Goal: Transaction & Acquisition: Purchase product/service

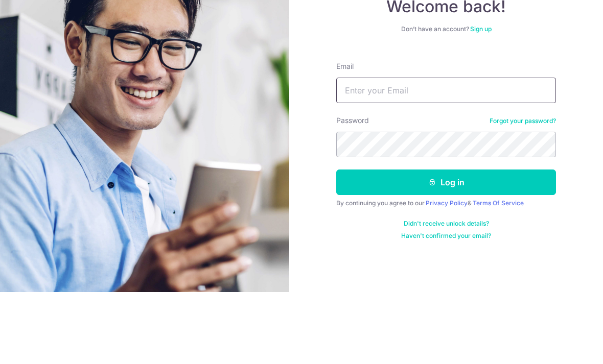
type input "Soronita@gmail.com"
click at [446, 242] on button "Log in" at bounding box center [446, 255] width 220 height 26
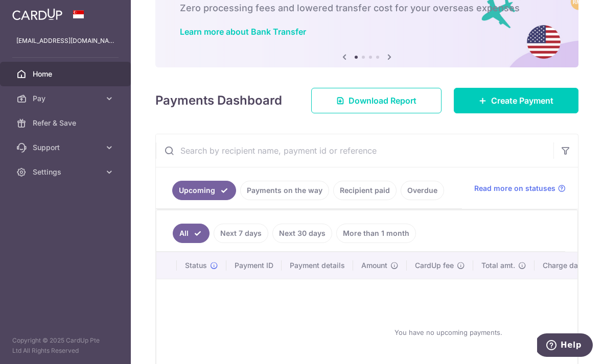
scroll to position [65, 0]
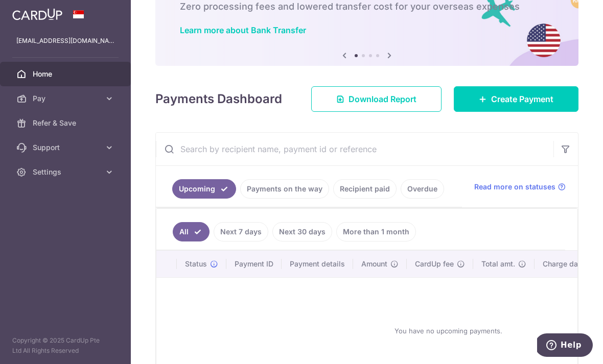
click at [551, 102] on span "Create Payment" at bounding box center [522, 99] width 62 height 12
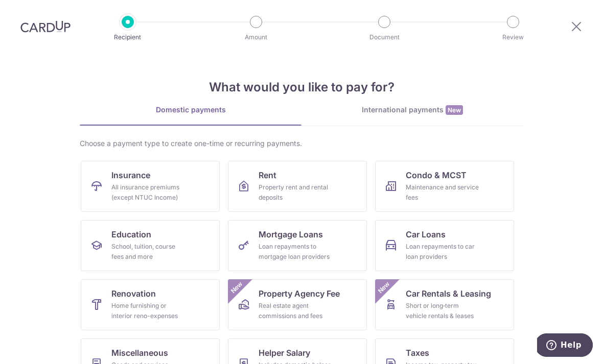
click at [117, 192] on div "All insurance premiums (except NTUC Income)" at bounding box center [148, 192] width 74 height 20
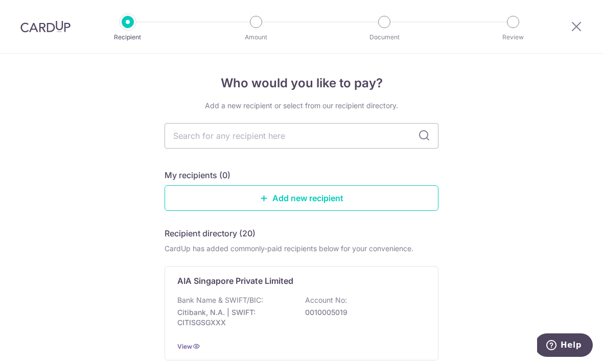
click at [349, 136] on input "text" at bounding box center [302, 136] width 274 height 26
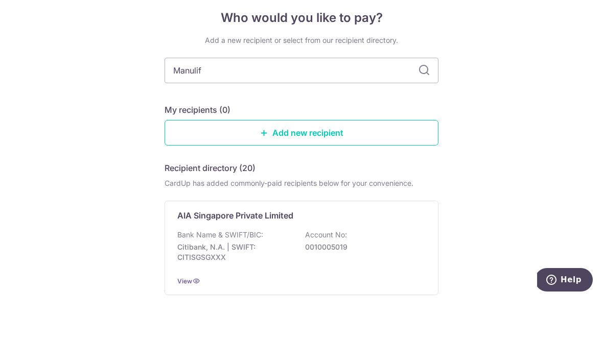
type input "Manulife"
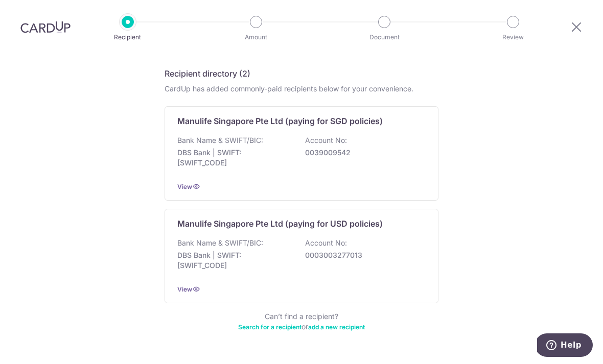
scroll to position [159, 0]
click at [381, 251] on p "0003003277013" at bounding box center [362, 256] width 114 height 10
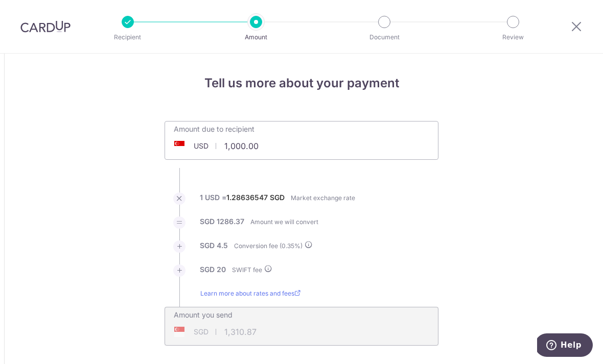
click at [262, 154] on input "1,000.00" at bounding box center [244, 146] width 158 height 24
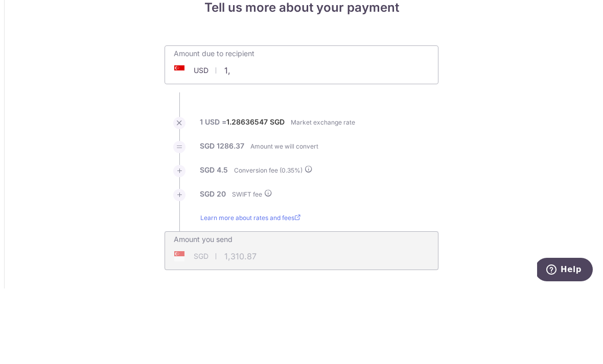
type input "1"
type input "6,000.00"
type input "7,765.23"
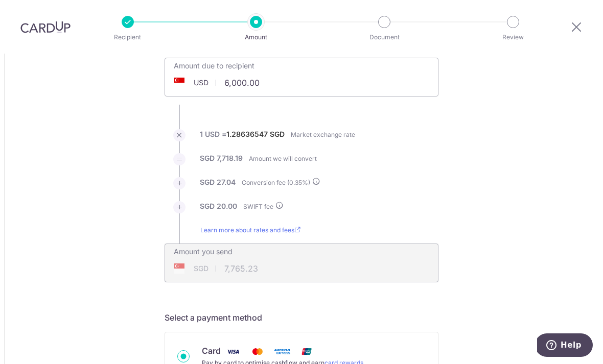
scroll to position [66, 0]
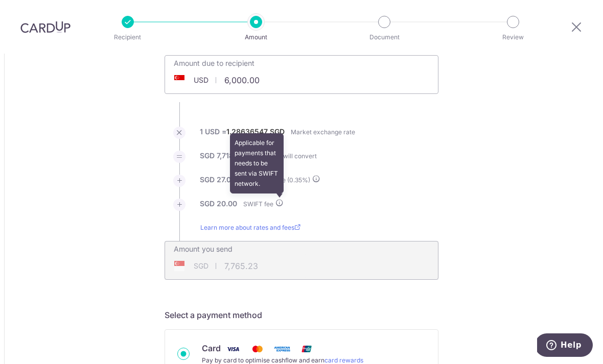
click at [285, 199] on li "SGD 20.00 SWIFT fee Applicable for payments that needs to be sent via SWIFT net…" at bounding box center [302, 211] width 274 height 24
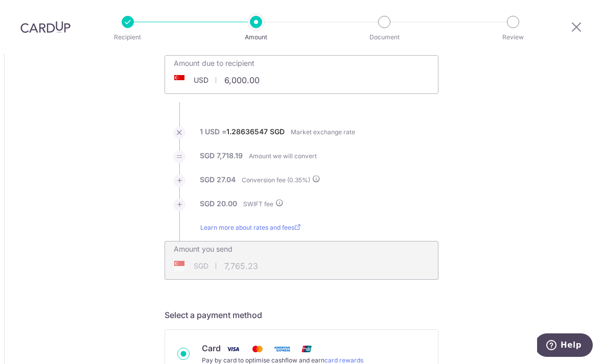
click at [320, 175] on icon at bounding box center [316, 179] width 8 height 8
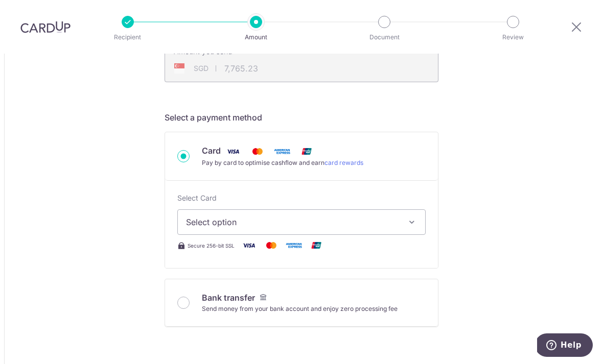
scroll to position [281, 0]
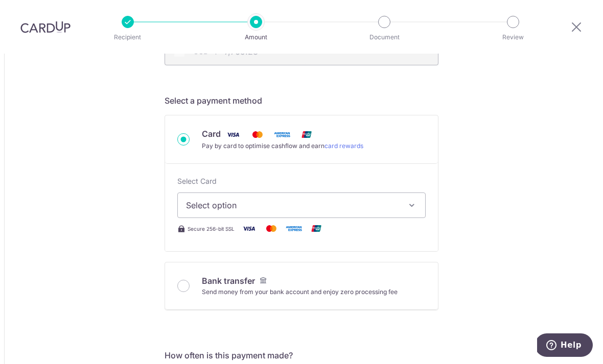
click at [411, 200] on icon "button" at bounding box center [412, 205] width 10 height 10
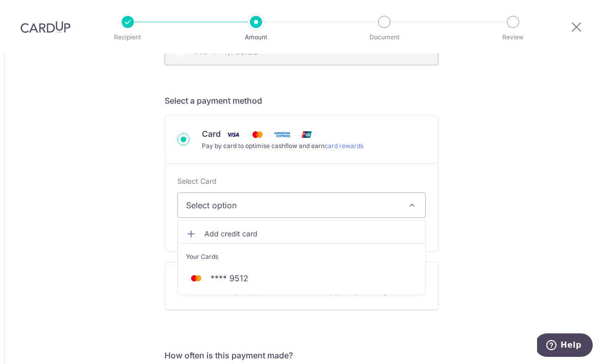
click at [340, 272] on span "**** 9512" at bounding box center [301, 278] width 231 height 12
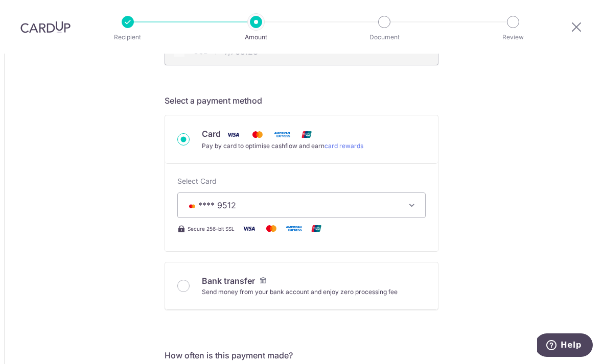
type input "6,000.00"
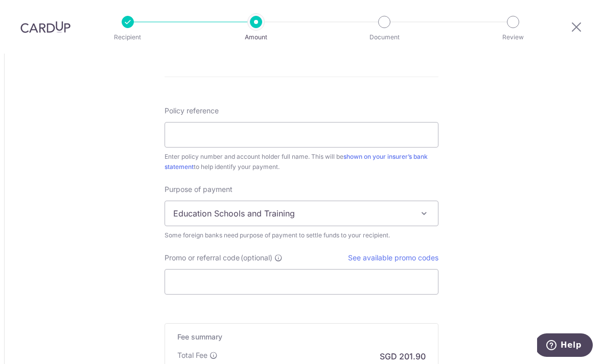
scroll to position [778, 0]
click at [425, 207] on span at bounding box center [424, 213] width 12 height 12
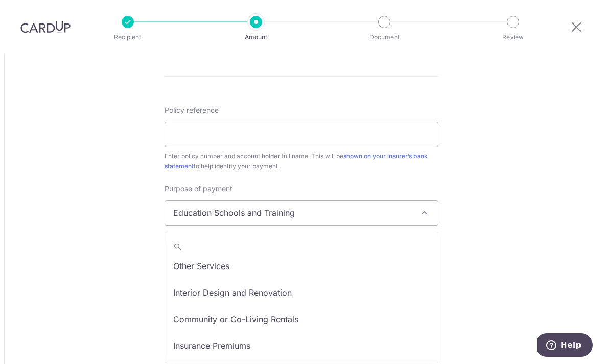
scroll to position [84, 0]
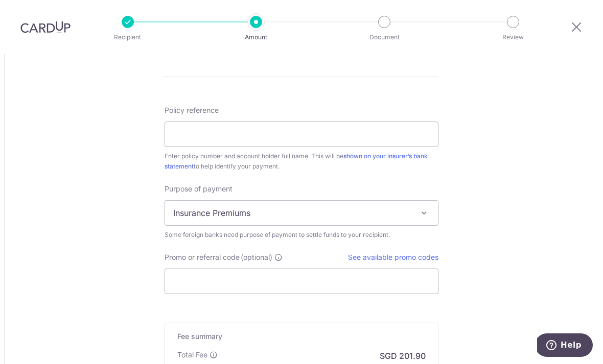
select select "Insurance Premiums"
click at [243, 122] on input "Policy reference" at bounding box center [302, 135] width 274 height 26
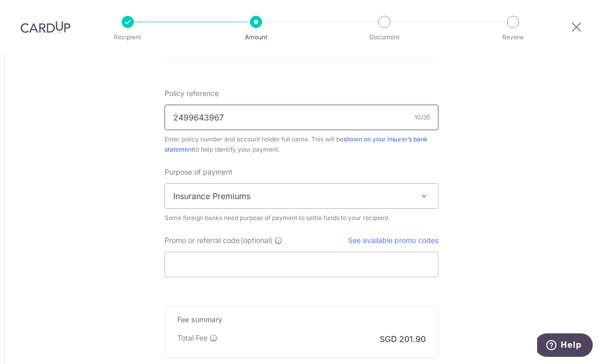
type input "2499643967"
click at [409, 236] on link "See available promo codes" at bounding box center [393, 240] width 90 height 9
click at [247, 236] on span "(optional)" at bounding box center [257, 241] width 32 height 10
click at [247, 252] on input "Promo or referral code (optional)" at bounding box center [302, 265] width 274 height 26
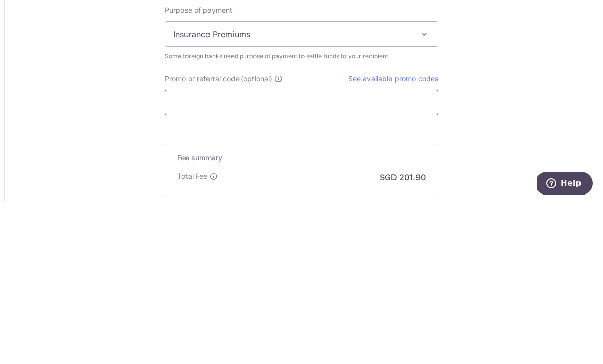
type input "F"
click at [182, 252] on input "Promo or referral code (optional)" at bounding box center [302, 265] width 274 height 26
paste input "OFF225"
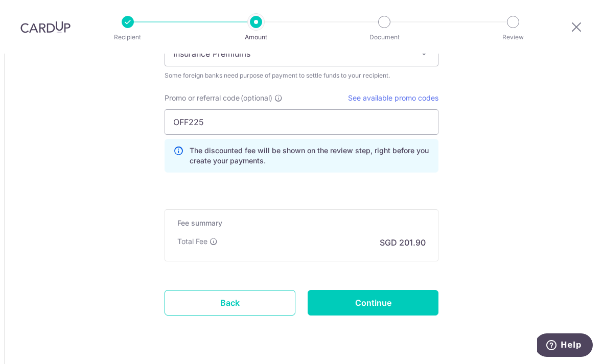
scroll to position [937, 0]
type input "OFF225"
click at [396, 291] on input "Continue" at bounding box center [373, 304] width 131 height 26
type input "Create Schedule"
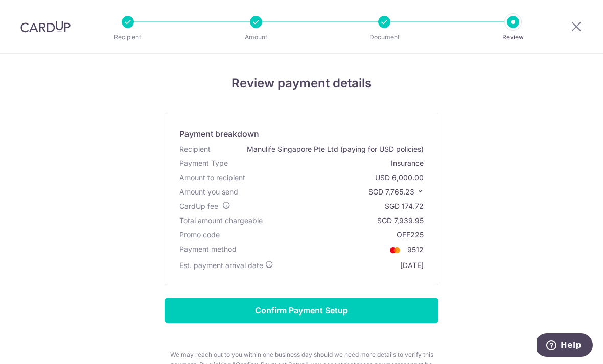
click at [537, 133] on div "Review payment details Payment breakdown Recipient Manulife Singapore Pte Ltd (…" at bounding box center [301, 245] width 579 height 343
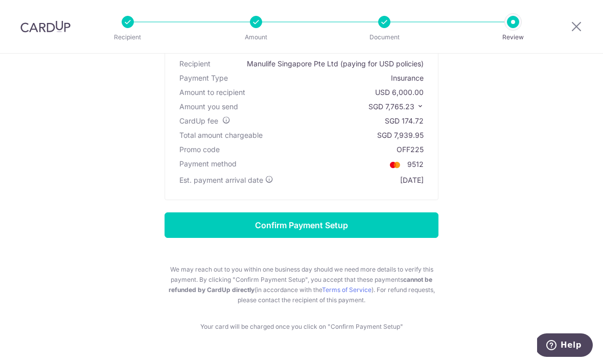
scroll to position [85, 0]
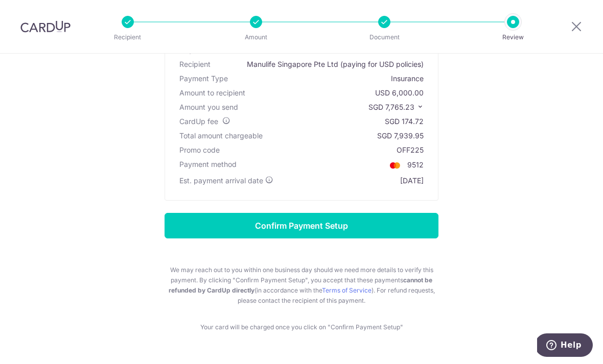
click at [408, 230] on input "Confirm Payment Setup" at bounding box center [302, 226] width 274 height 26
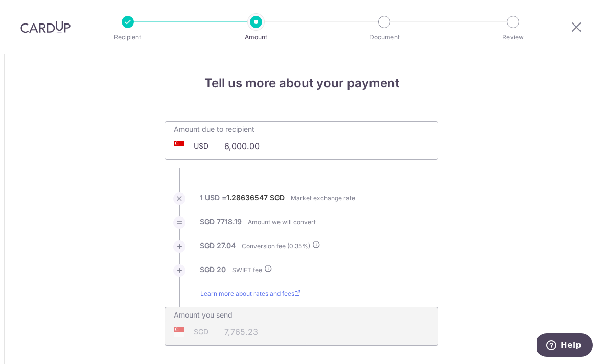
scroll to position [326, 0]
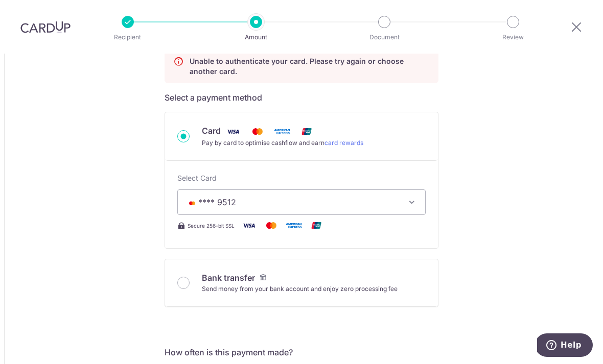
click at [408, 197] on icon "button" at bounding box center [412, 202] width 10 height 10
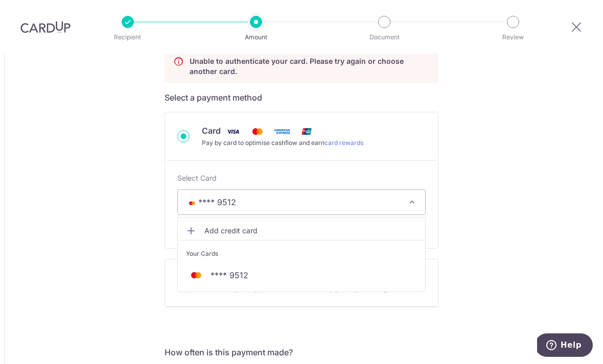
click at [506, 118] on div at bounding box center [301, 182] width 603 height 364
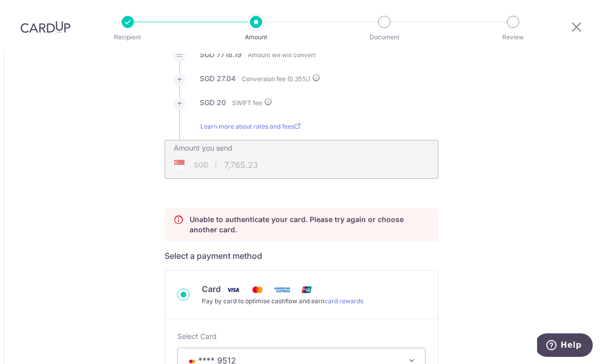
scroll to position [148, 0]
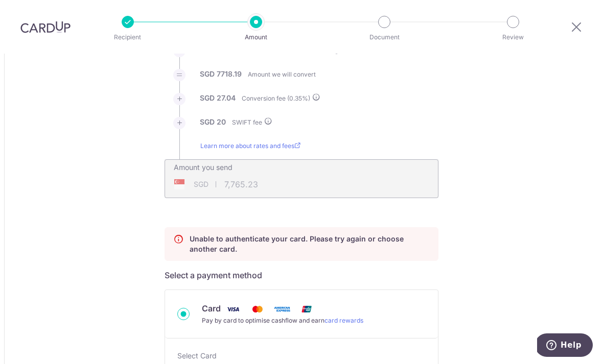
click at [407, 234] on p "Unable to authenticate your card. Please try again or choose another card." at bounding box center [310, 244] width 240 height 20
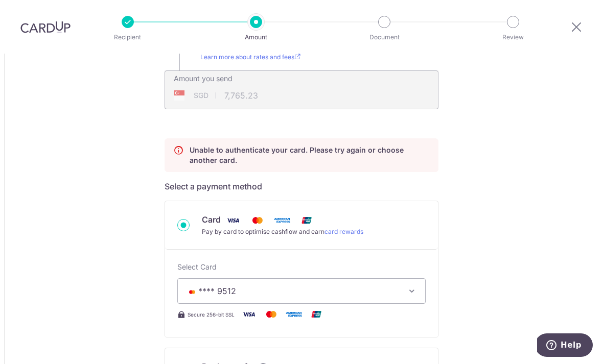
scroll to position [252, 0]
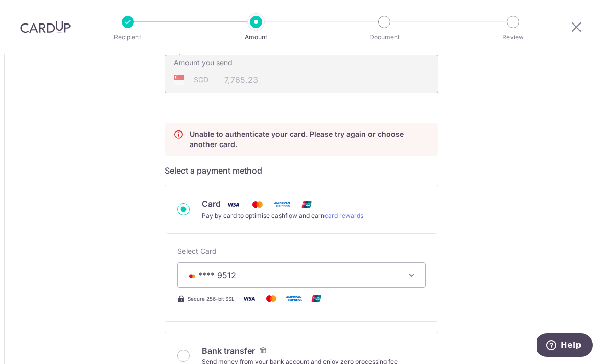
click at [325, 198] on div "Card" at bounding box center [283, 204] width 162 height 13
click at [190, 203] on input "Card Pay by card to optimise cashflow and earn card rewards" at bounding box center [183, 209] width 12 height 12
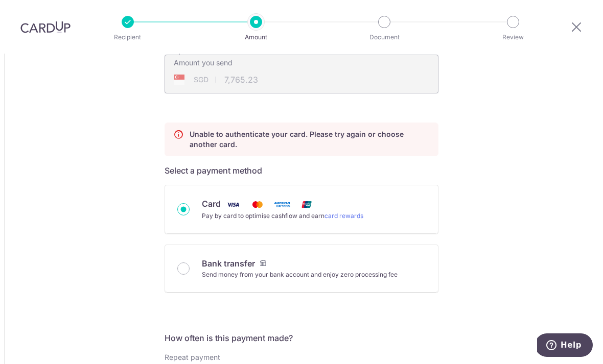
click at [323, 270] on div "Send money from your bank account and enjoy zero processing fee" at bounding box center [300, 275] width 196 height 10
click at [190, 263] on input "Bank transfer Send money from your bank account and enjoy zero processing fee" at bounding box center [183, 269] width 12 height 12
radio input "true"
type input "6,000.00"
type input "7,752.86"
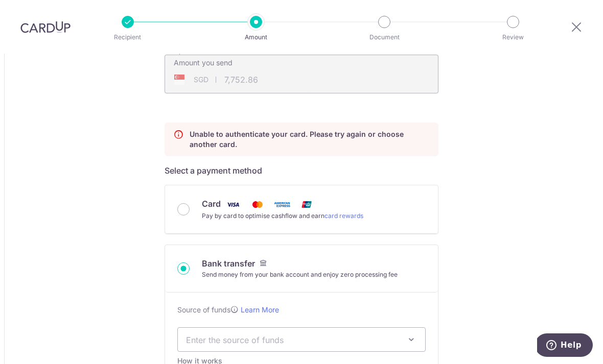
click at [393, 334] on span "Enter the source of funds" at bounding box center [293, 339] width 215 height 11
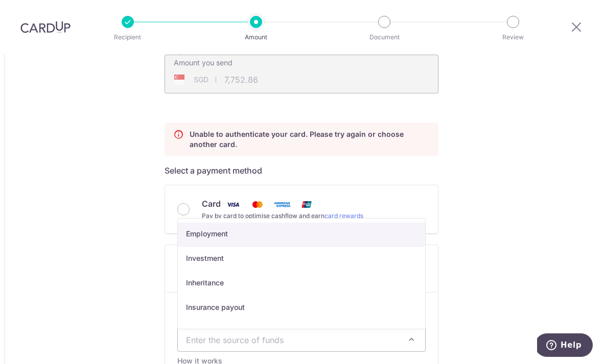
select select "7"
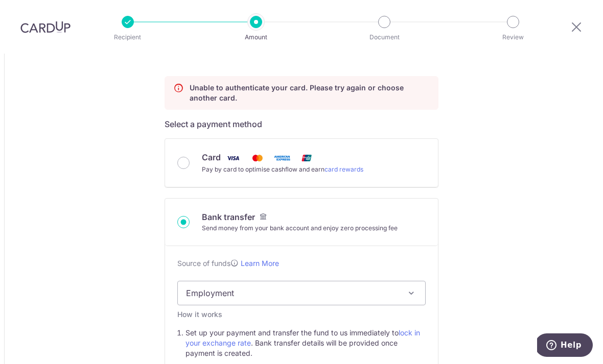
scroll to position [312, 0]
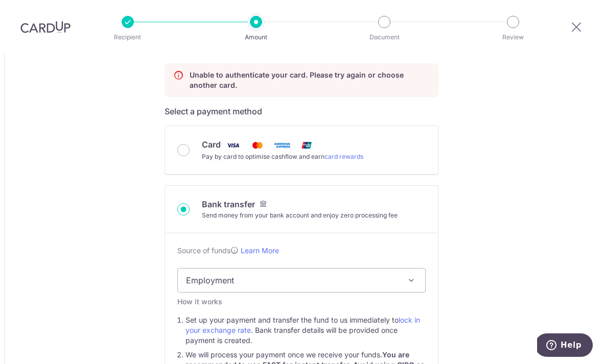
click at [185, 144] on input "Card Pay by card to optimise cashflow and earn card rewards" at bounding box center [183, 150] width 12 height 12
radio input "true"
type input "6,000.00"
type input "7,765.23"
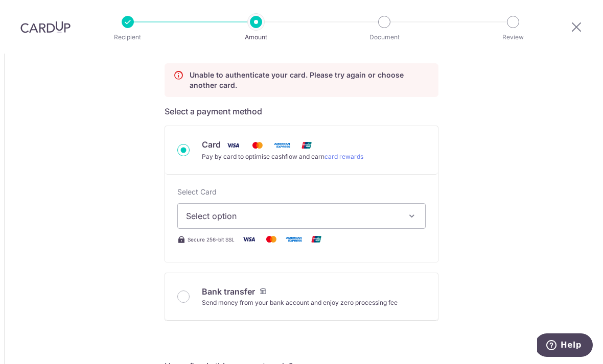
click at [406, 203] on button "Select option" at bounding box center [301, 216] width 248 height 26
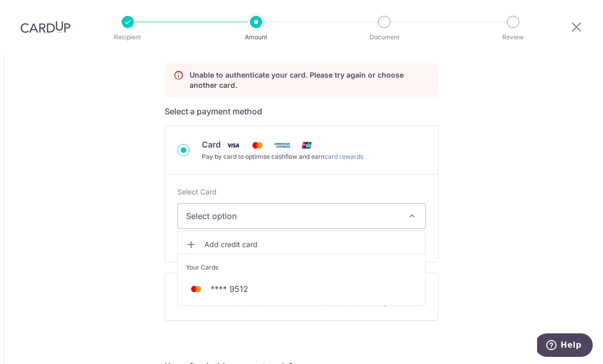
click at [257, 240] on span "Add credit card" at bounding box center [310, 245] width 213 height 10
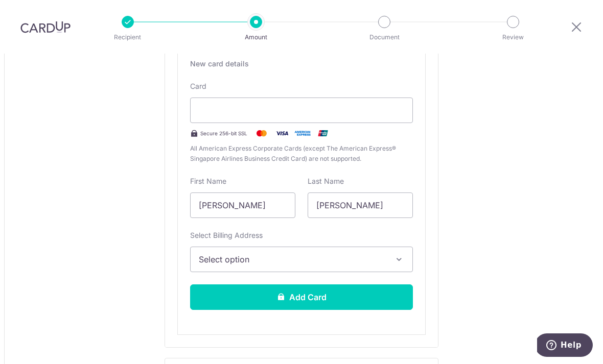
scroll to position [509, 0]
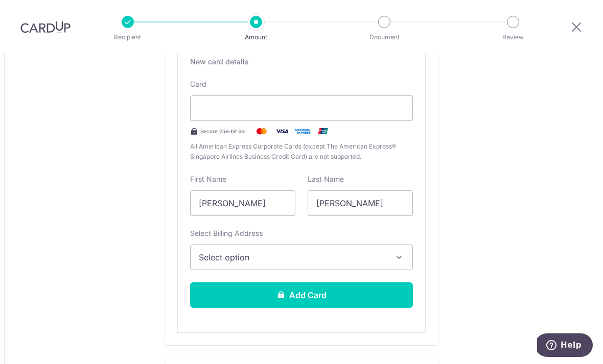
click at [376, 251] on span "Select option" at bounding box center [292, 257] width 187 height 12
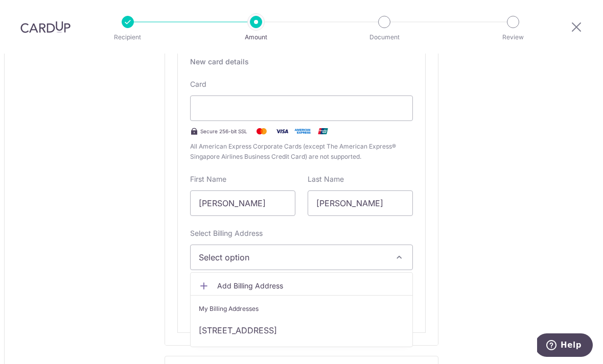
click at [311, 318] on link "654C Punggol Dr, 06-140, Singapore, Punggol, Singapore-823654" at bounding box center [302, 330] width 222 height 25
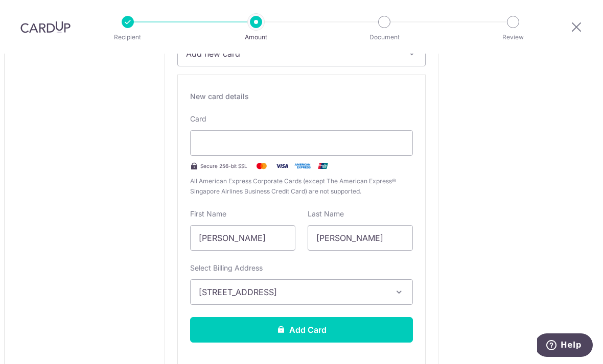
scroll to position [475, 0]
click at [354, 317] on button "Add Card" at bounding box center [301, 330] width 223 height 26
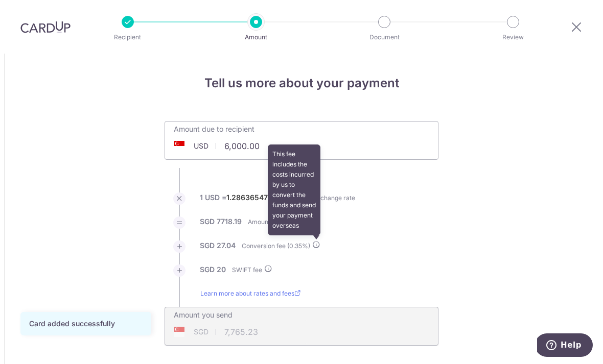
click at [319, 241] on icon at bounding box center [316, 245] width 8 height 8
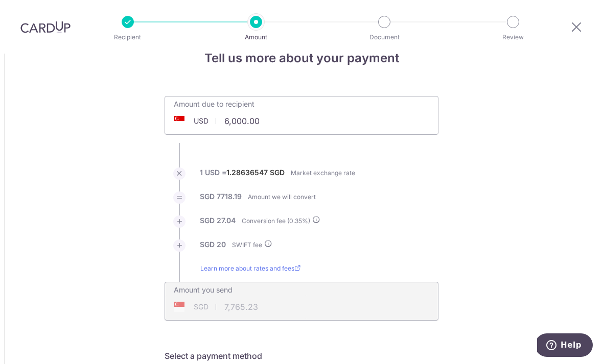
scroll to position [27, 0]
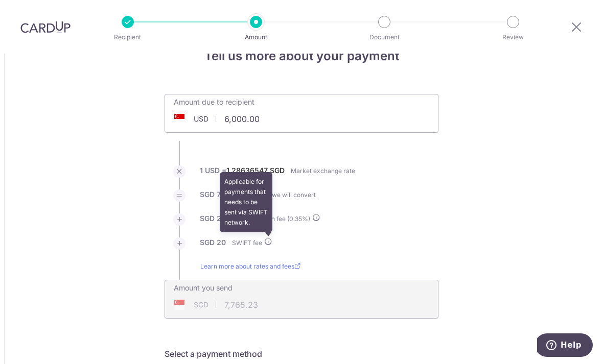
click at [270, 238] on icon at bounding box center [268, 242] width 8 height 8
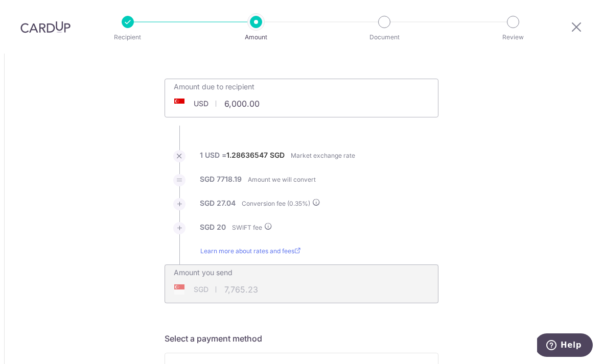
scroll to position [43, 0]
click at [290, 246] on link "Learn more about rates and fees" at bounding box center [250, 255] width 100 height 18
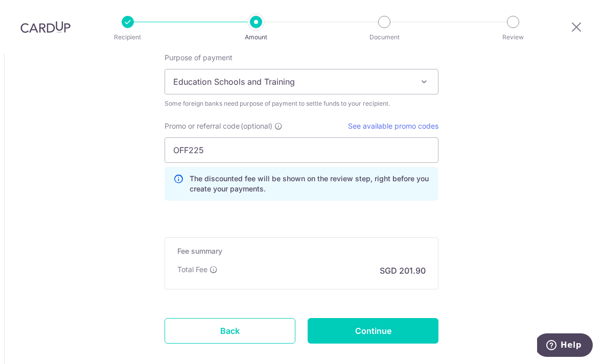
scroll to position [912, 0]
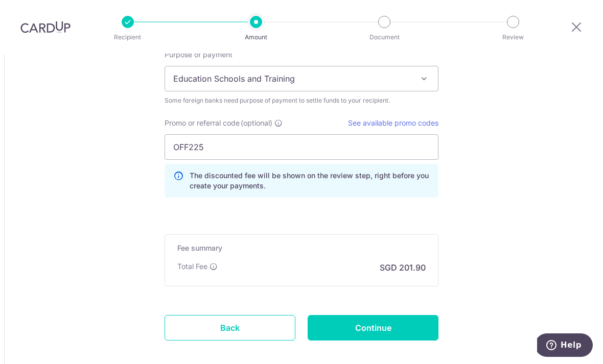
click at [425, 315] on input "Continue" at bounding box center [373, 328] width 131 height 26
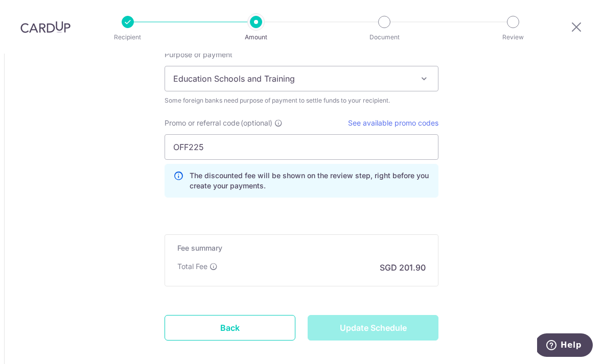
type input "Update Schedule"
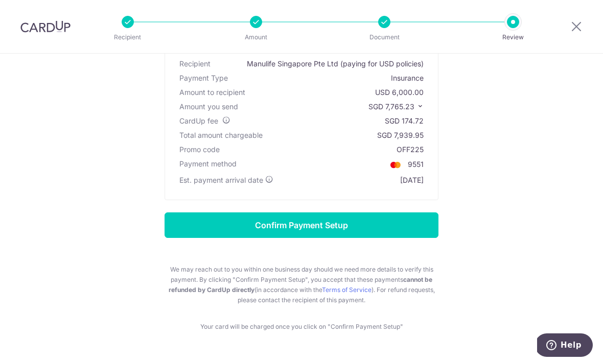
scroll to position [85, 0]
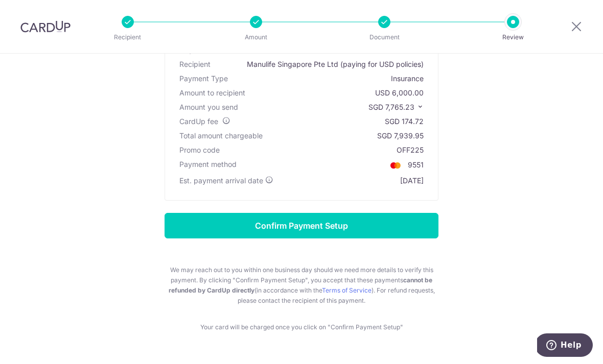
click at [422, 233] on input "Confirm Payment Setup" at bounding box center [302, 226] width 274 height 26
